Goal: Task Accomplishment & Management: Use online tool/utility

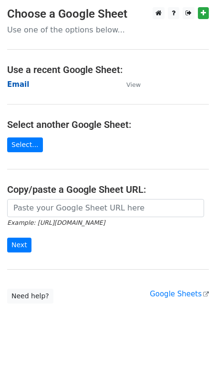
click at [16, 87] on strong "Email" at bounding box center [18, 84] width 22 height 9
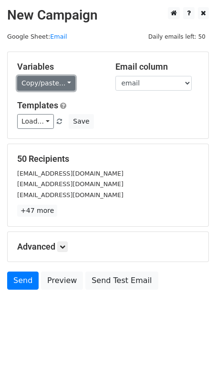
click at [50, 86] on link "Copy/paste..." at bounding box center [46, 83] width 58 height 15
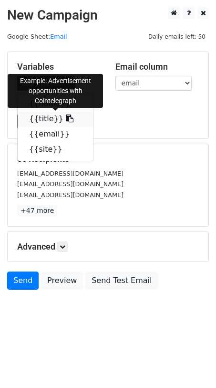
click at [50, 115] on link "{{title}}" at bounding box center [55, 118] width 75 height 15
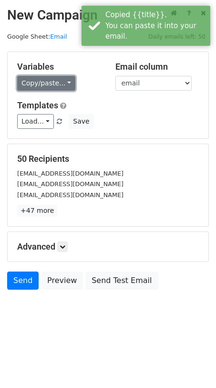
click at [36, 85] on link "Copy/paste..." at bounding box center [46, 83] width 58 height 15
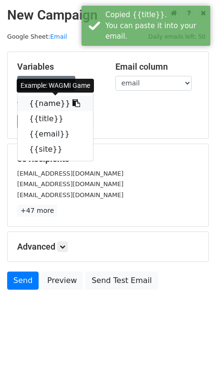
click at [42, 104] on link "{{name}}" at bounding box center [55, 103] width 75 height 15
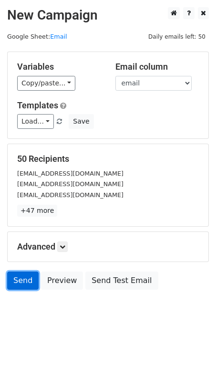
click at [23, 281] on link "Send" at bounding box center [22, 281] width 31 height 18
